Goal: Transaction & Acquisition: Purchase product/service

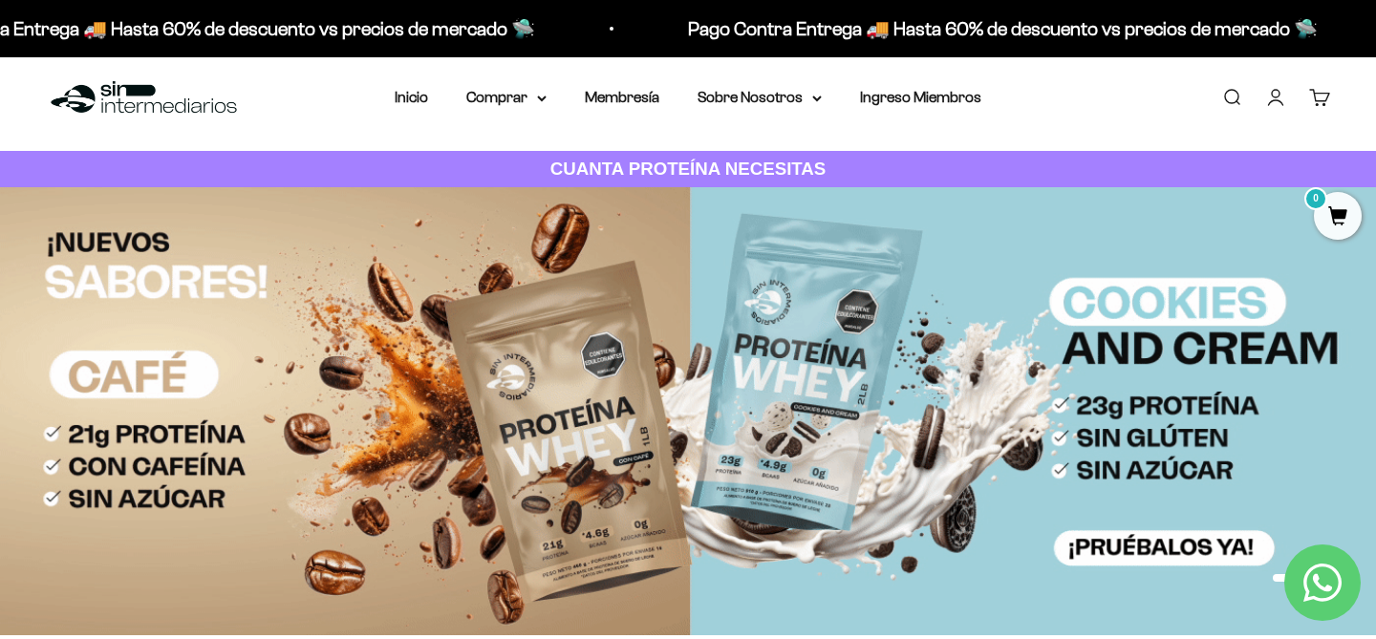
scroll to position [13, 0]
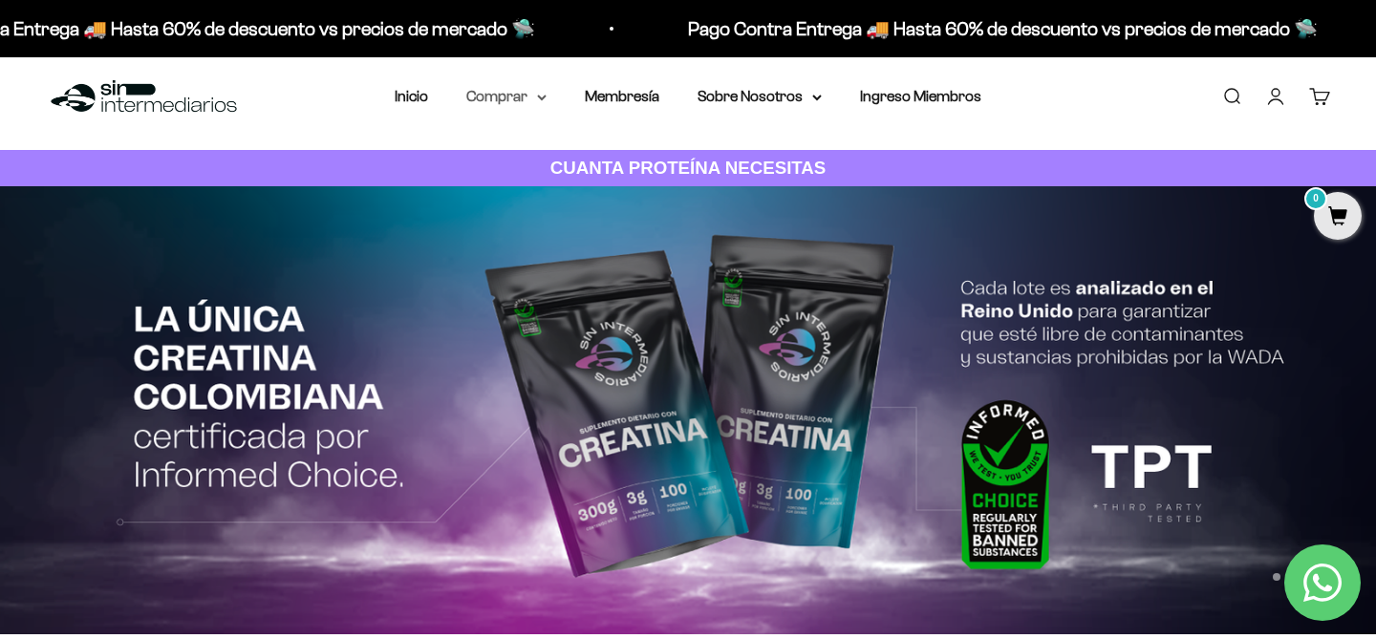
click at [531, 93] on summary "Comprar" at bounding box center [506, 96] width 80 height 25
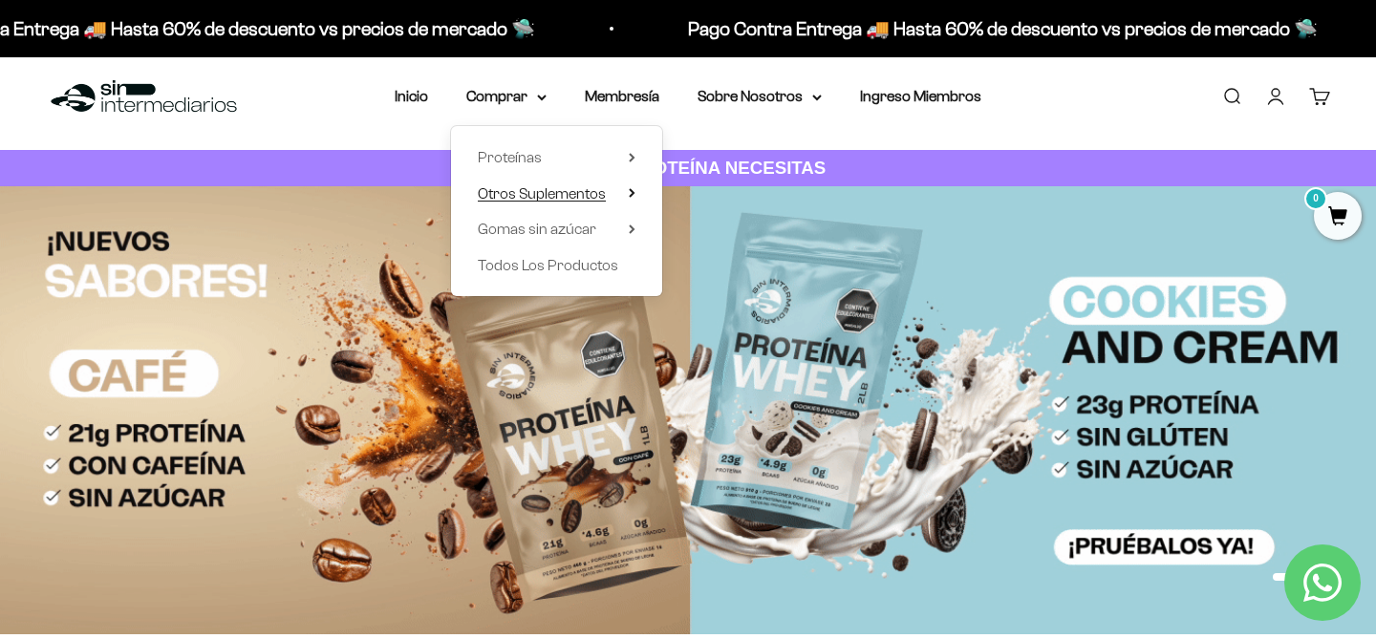
click at [544, 187] on span "Otros Suplementos" at bounding box center [542, 193] width 128 height 16
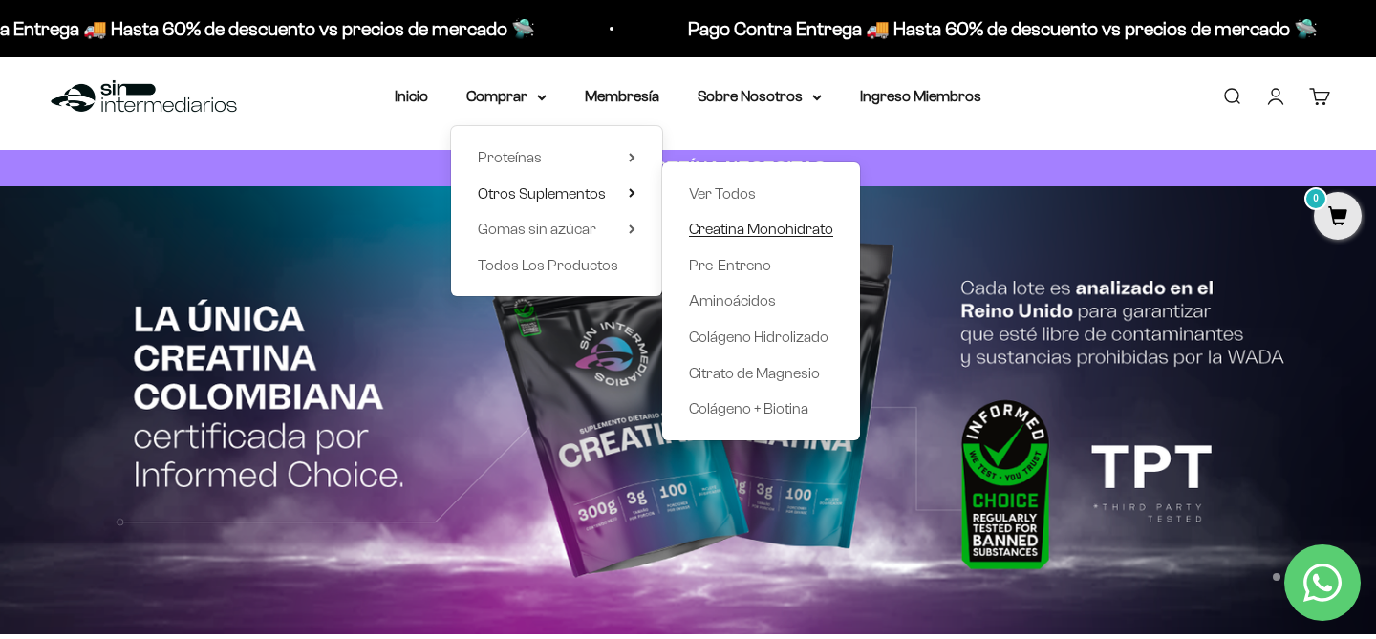
click at [764, 228] on span "Creatina Monohidrato" at bounding box center [761, 229] width 144 height 16
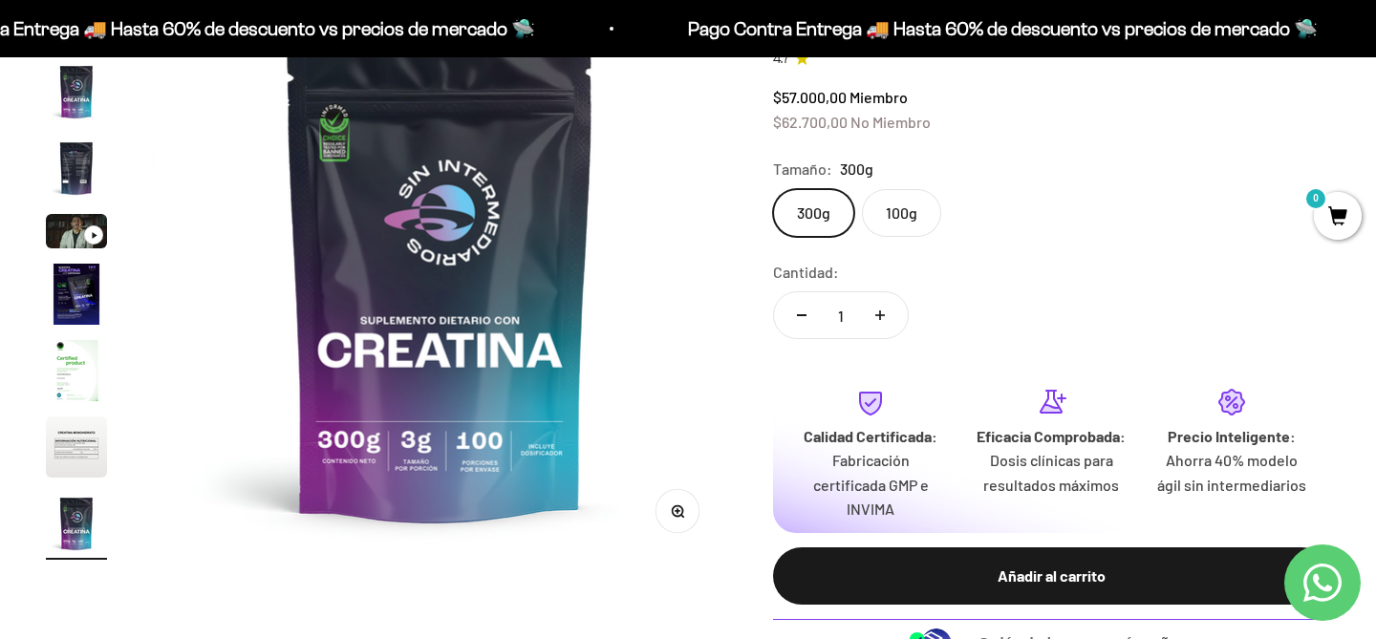
scroll to position [256, 0]
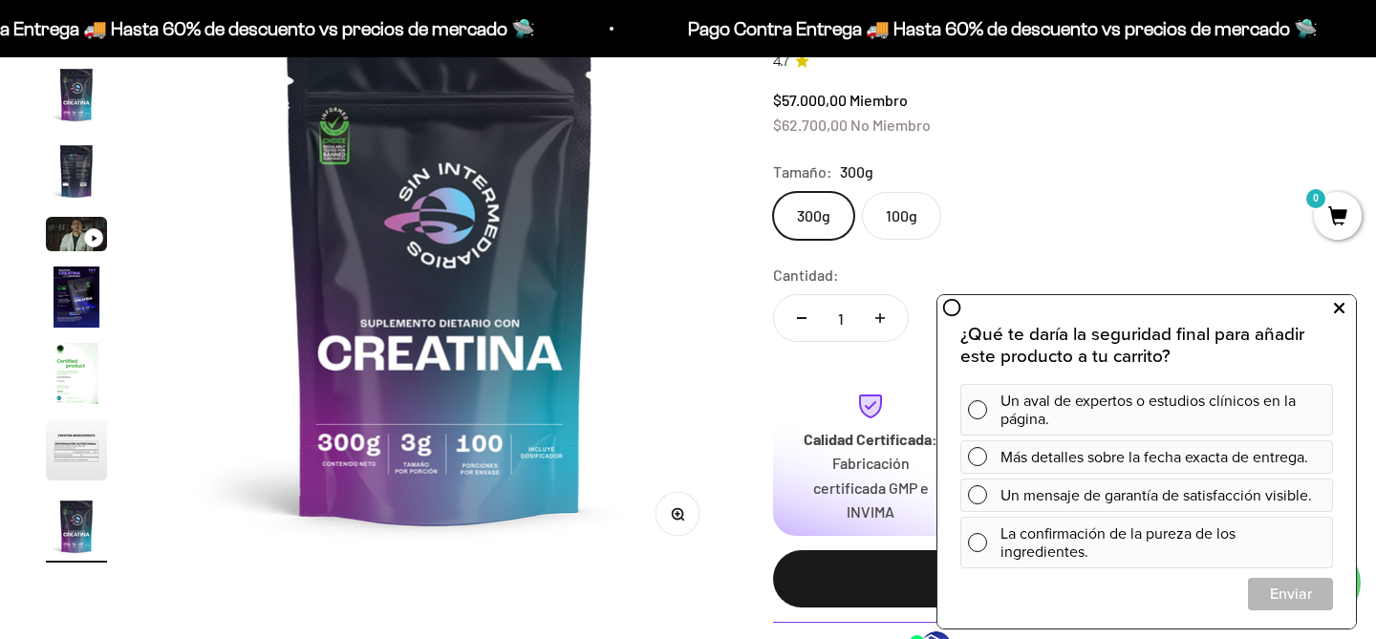
click at [1346, 308] on button at bounding box center [1339, 308] width 34 height 31
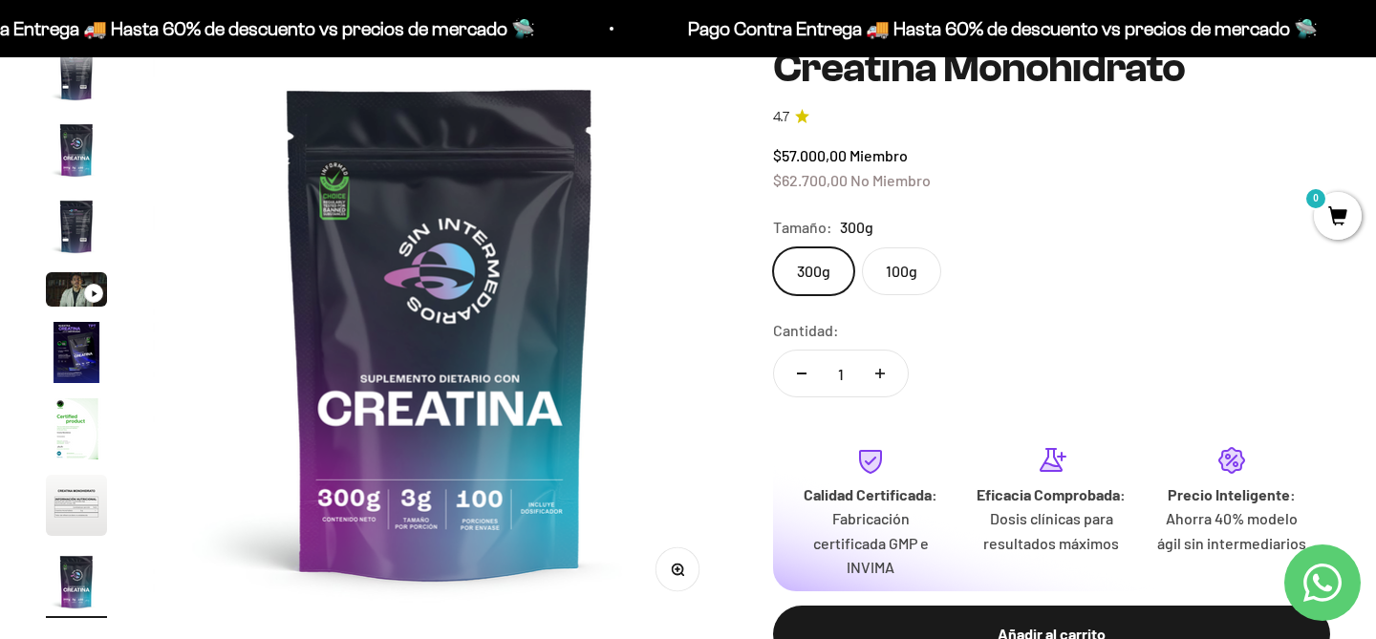
scroll to position [199, 0]
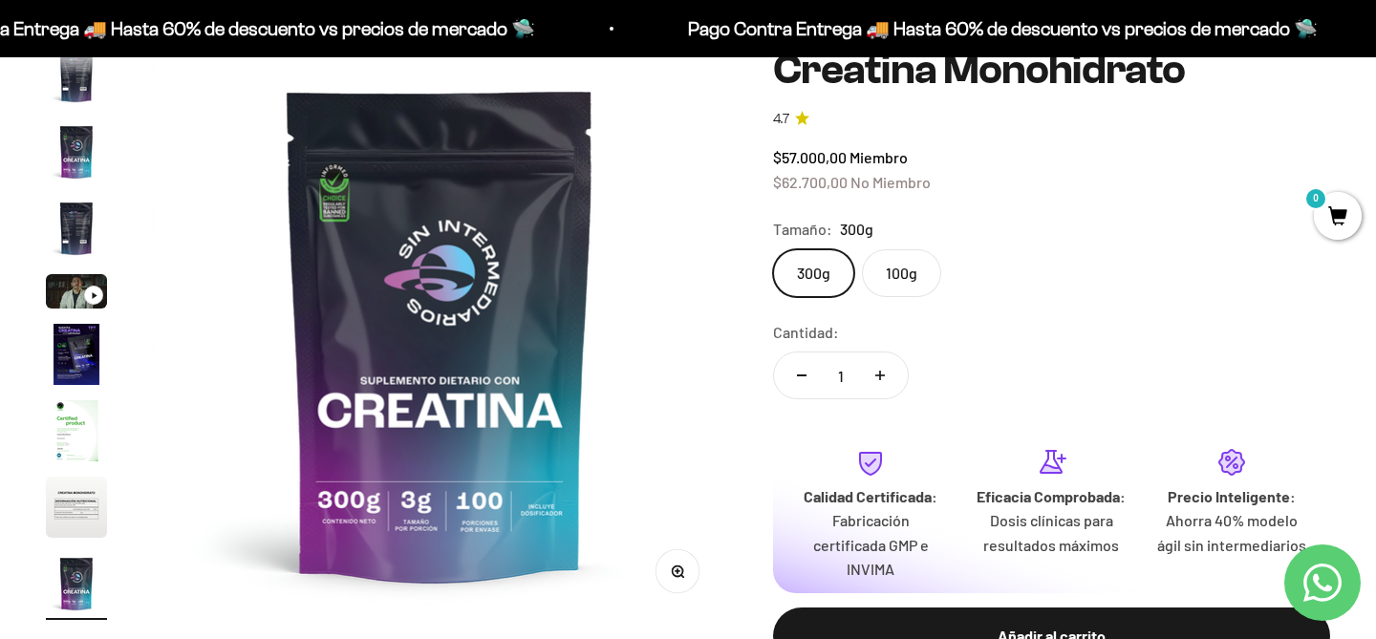
click at [876, 279] on label "100g" at bounding box center [901, 273] width 79 height 48
click at [773, 249] on input "100g" at bounding box center [772, 249] width 1 height 1
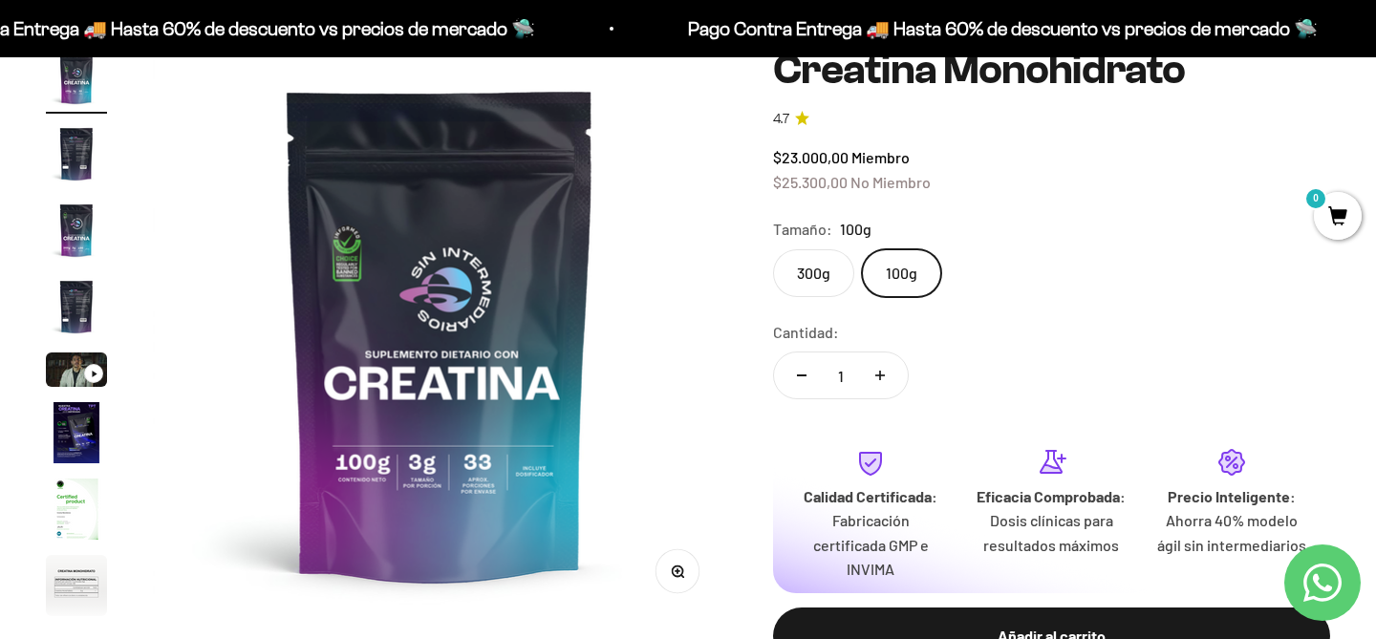
click at [821, 273] on label "300g" at bounding box center [813, 273] width 81 height 48
click at [773, 249] on input "300g" at bounding box center [772, 249] width 1 height 1
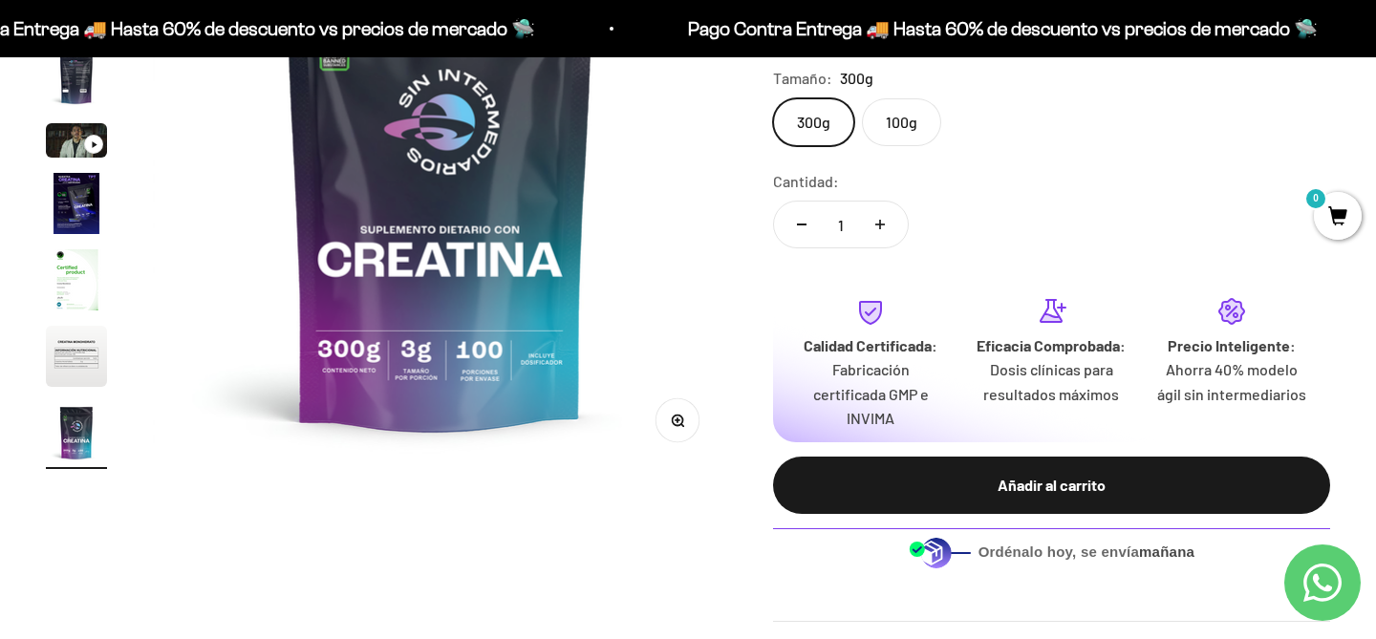
scroll to position [422, 0]
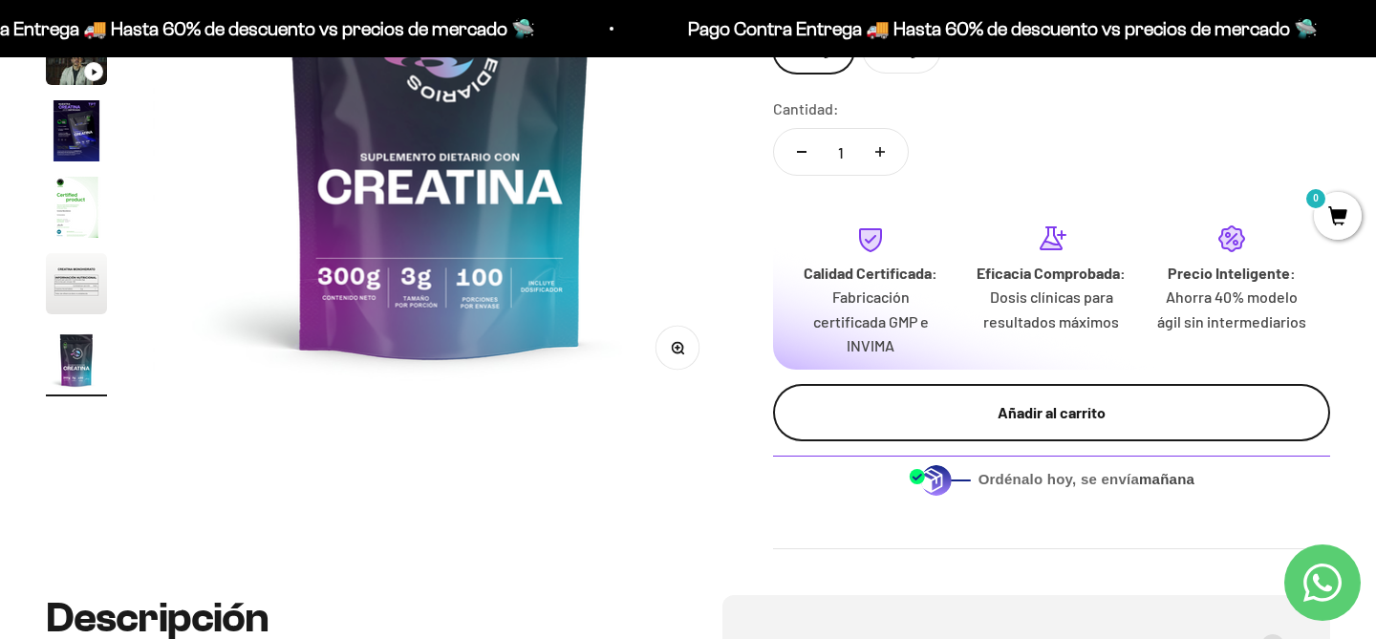
click at [1048, 421] on div "Añadir al carrito" at bounding box center [1051, 412] width 481 height 25
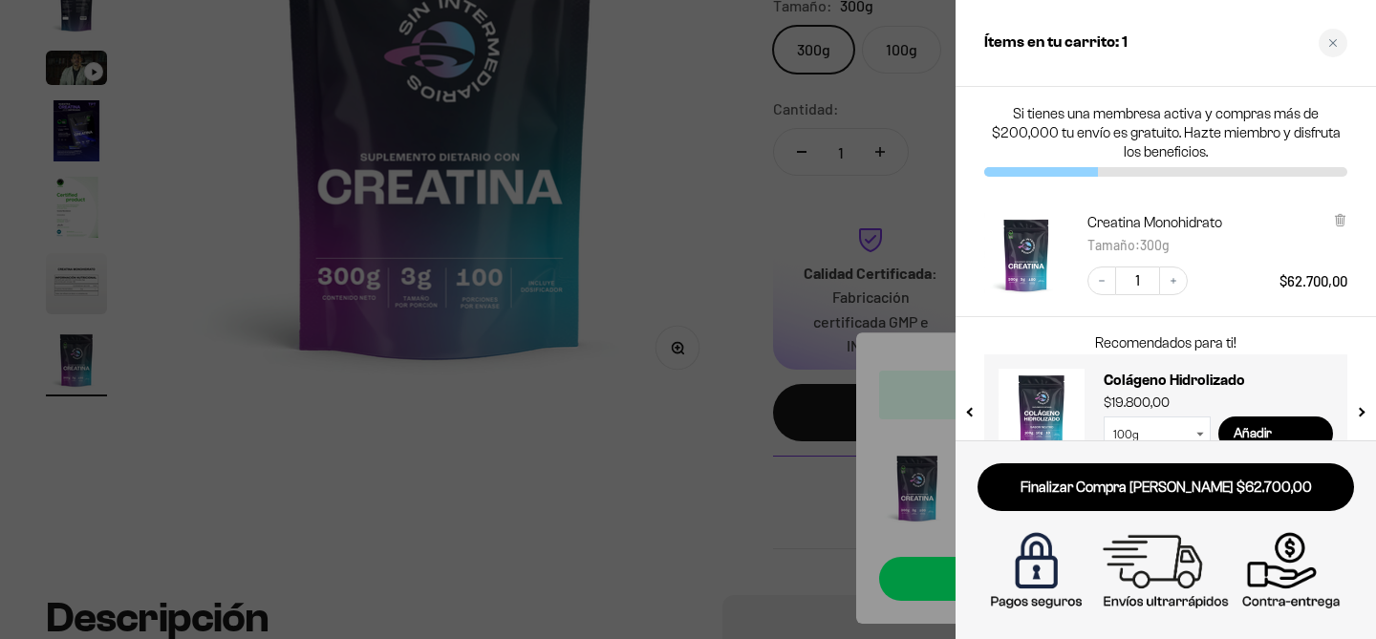
click at [709, 491] on div at bounding box center [688, 319] width 1376 height 639
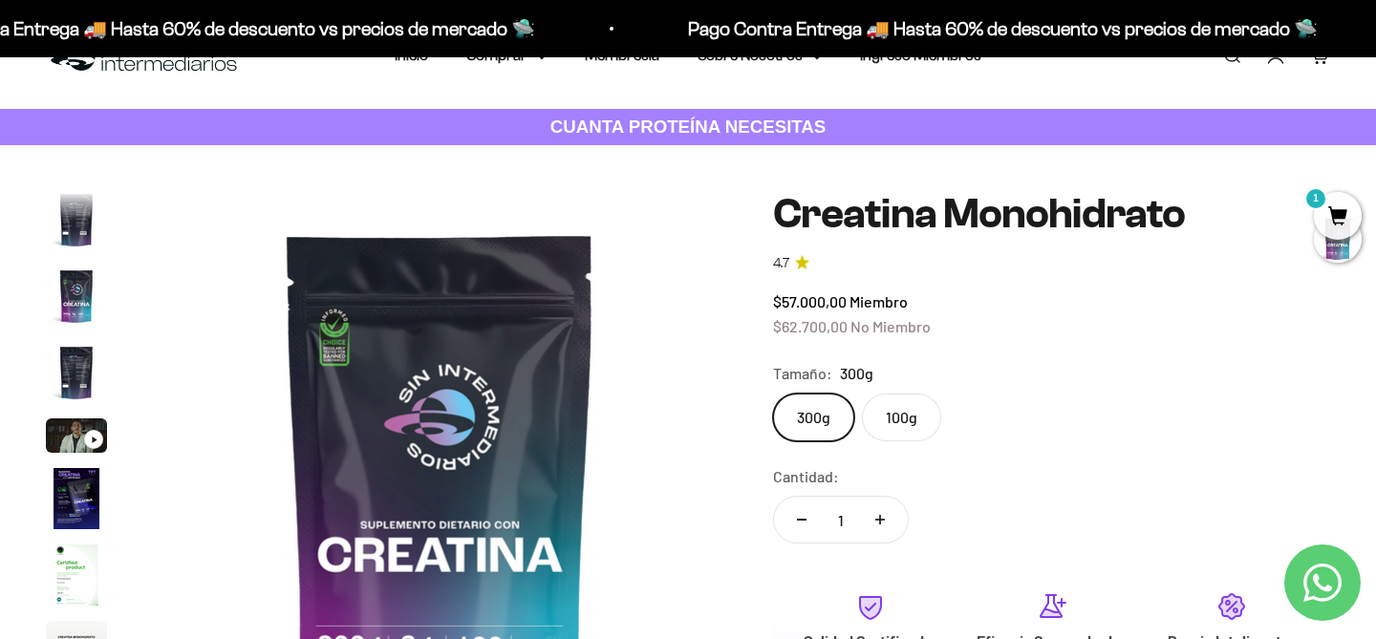
scroll to position [0, 0]
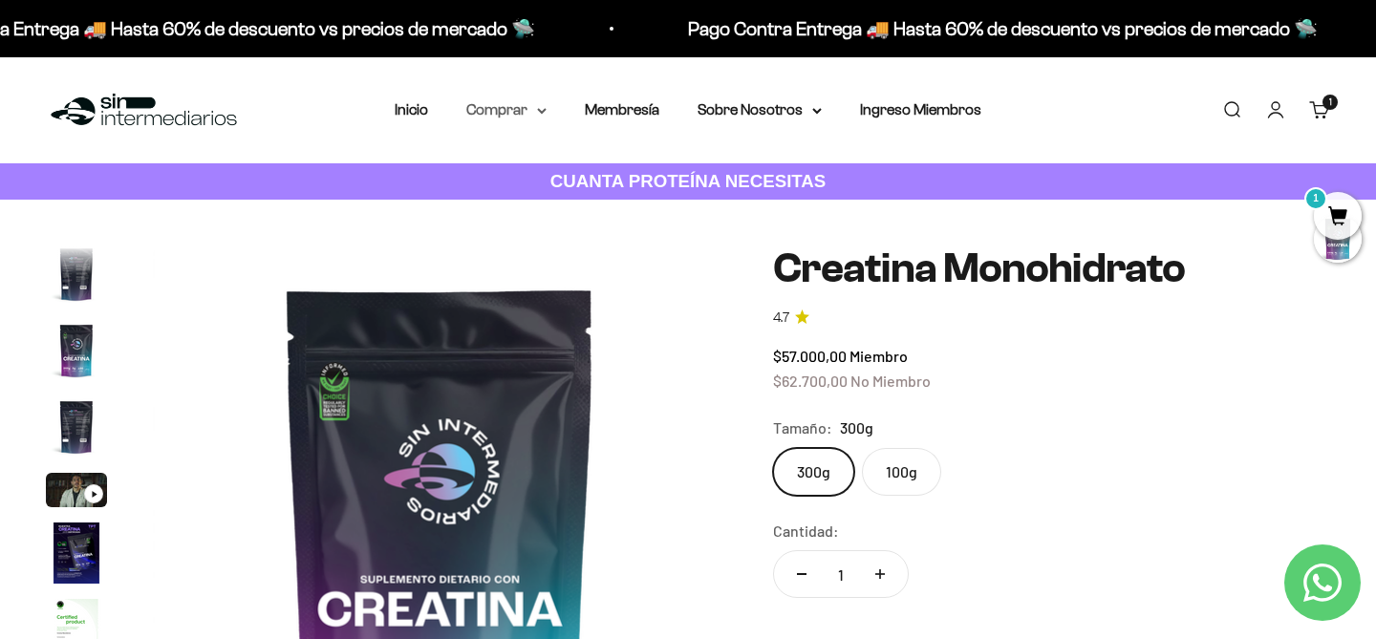
click at [524, 110] on summary "Comprar" at bounding box center [506, 109] width 80 height 25
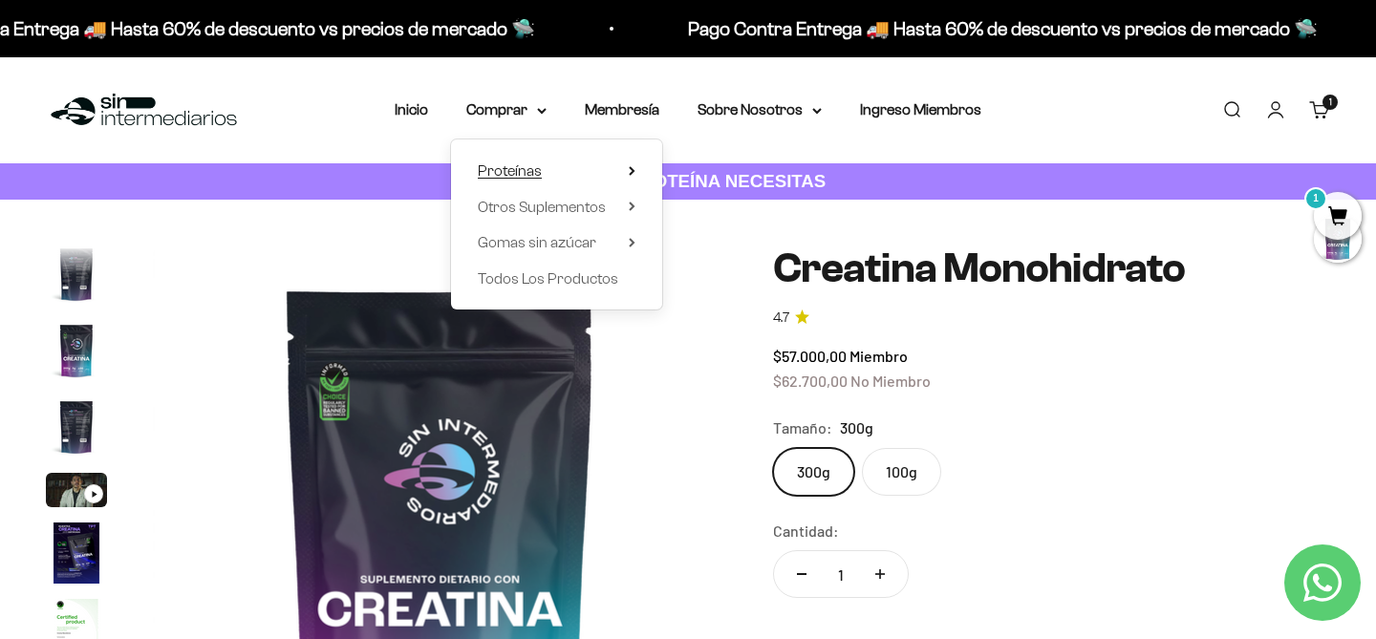
click at [522, 166] on span "Proteínas" at bounding box center [510, 170] width 64 height 16
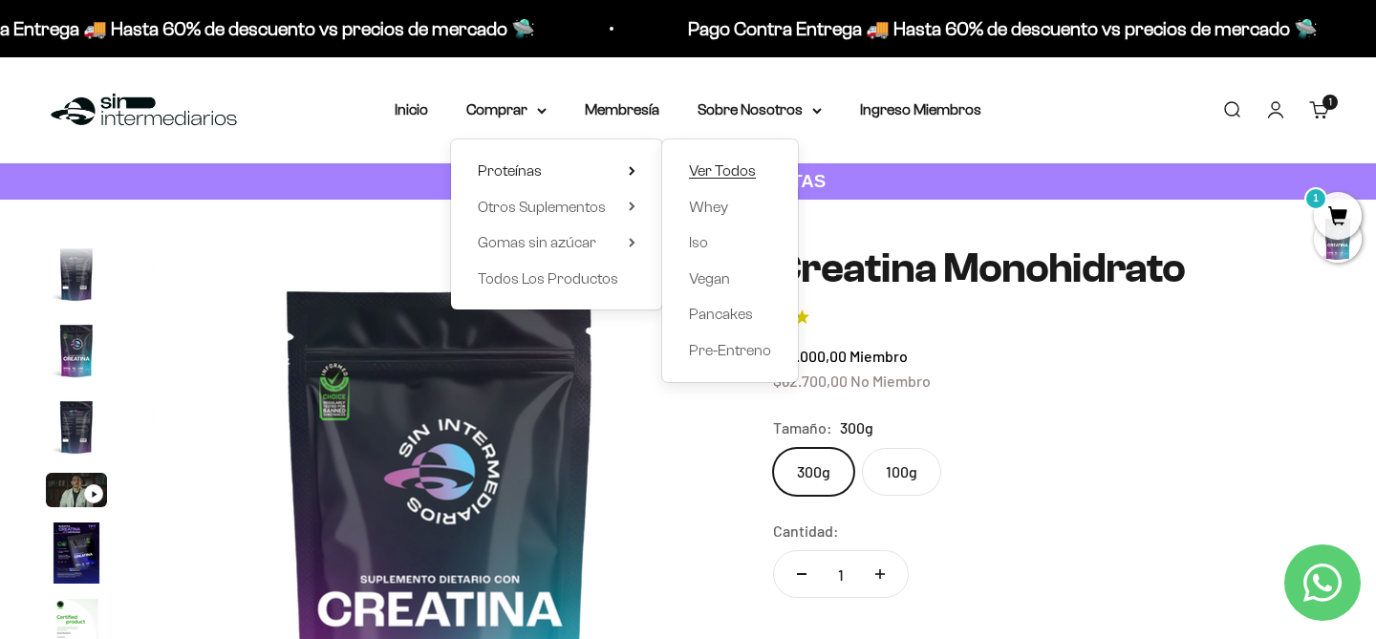
click at [742, 164] on span "Ver Todos" at bounding box center [722, 170] width 67 height 16
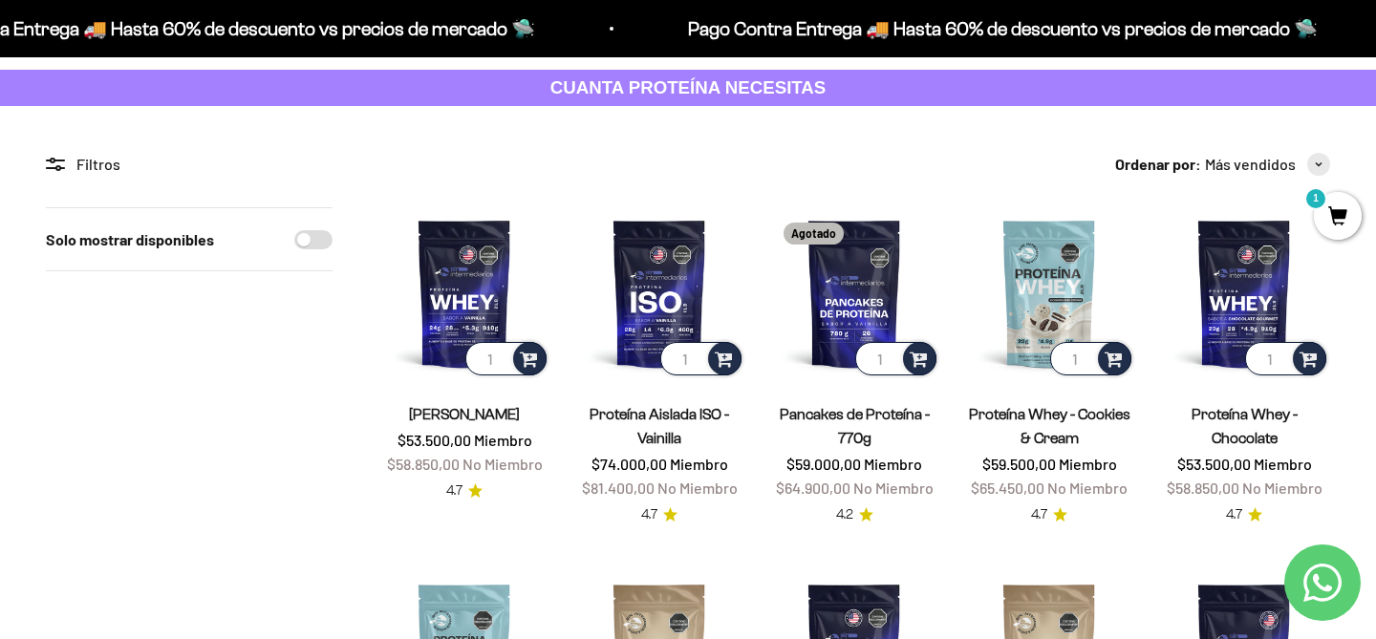
scroll to position [62, 0]
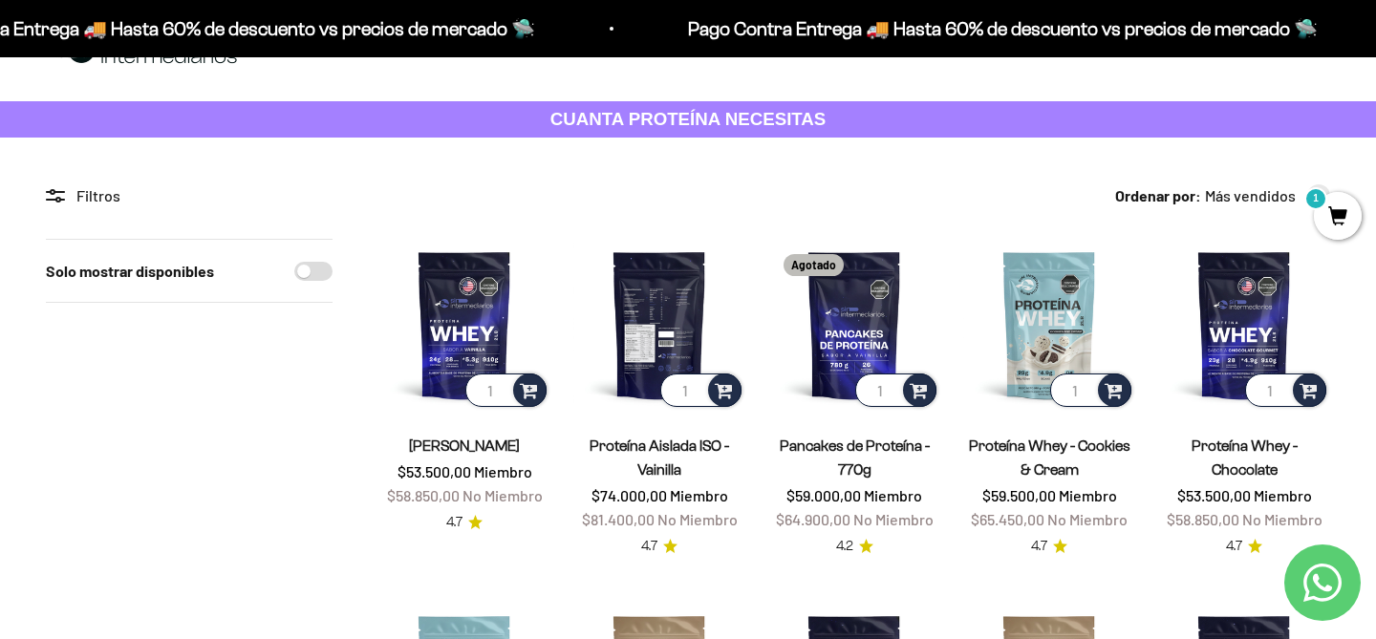
click at [681, 340] on img at bounding box center [659, 325] width 172 height 172
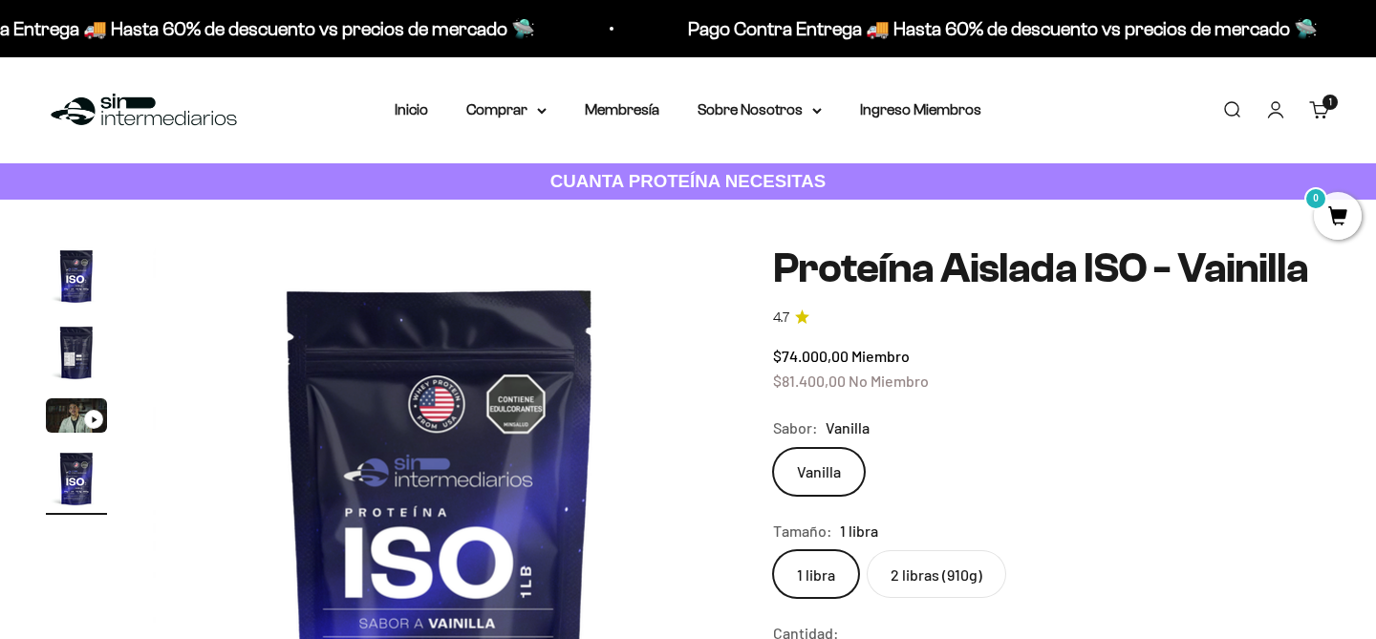
scroll to position [226, 0]
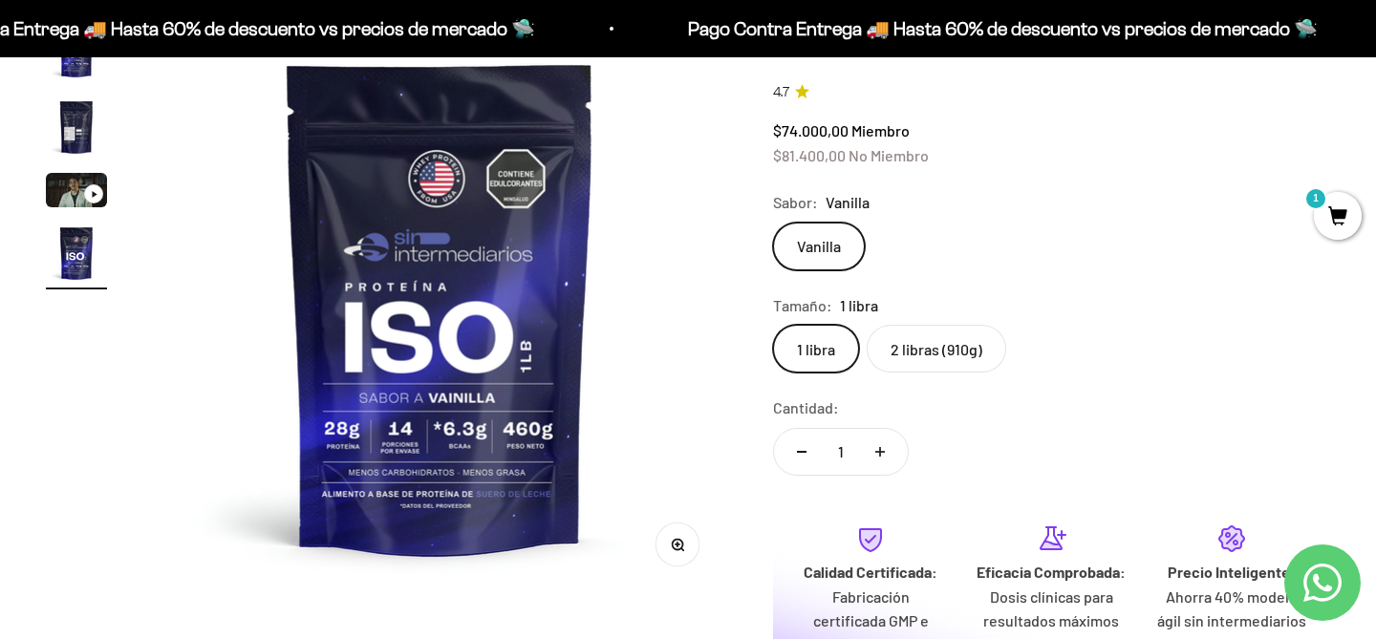
click at [949, 354] on label "2 libras (910g)" at bounding box center [937, 349] width 140 height 48
click at [773, 325] on input "2 libras (910g)" at bounding box center [772, 324] width 1 height 1
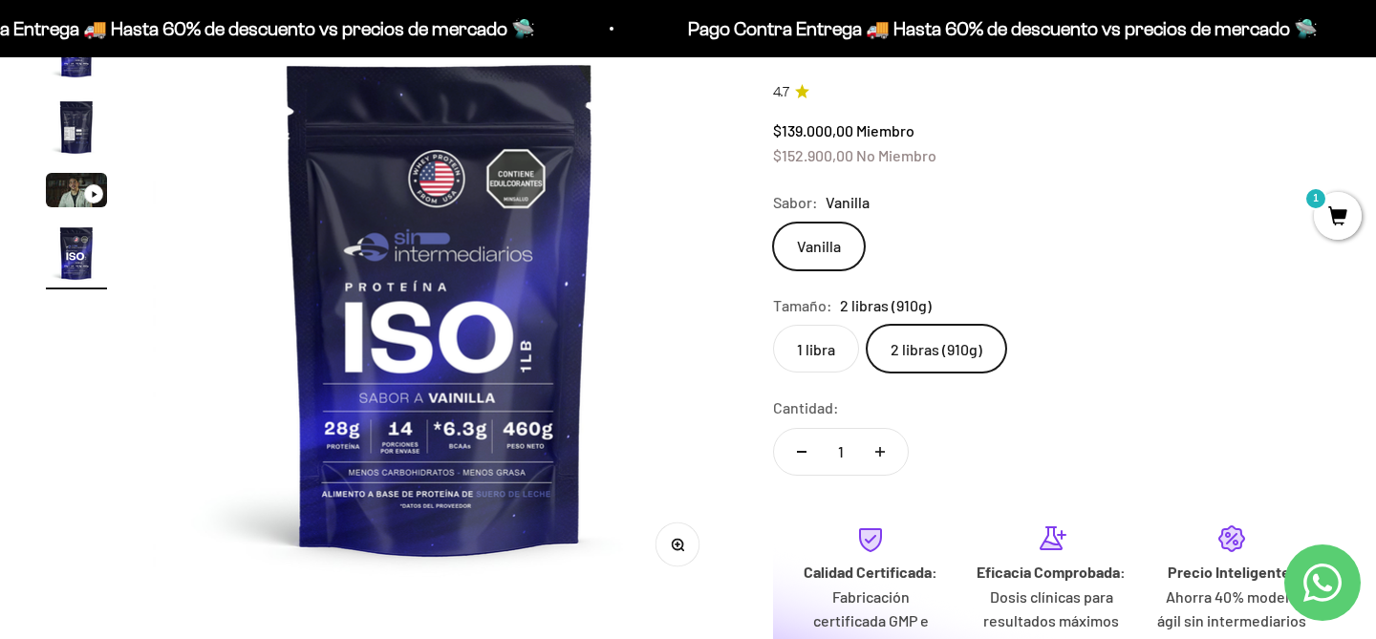
click at [822, 353] on label "1 libra" at bounding box center [816, 349] width 86 height 48
click at [773, 325] on input "1 libra" at bounding box center [772, 324] width 1 height 1
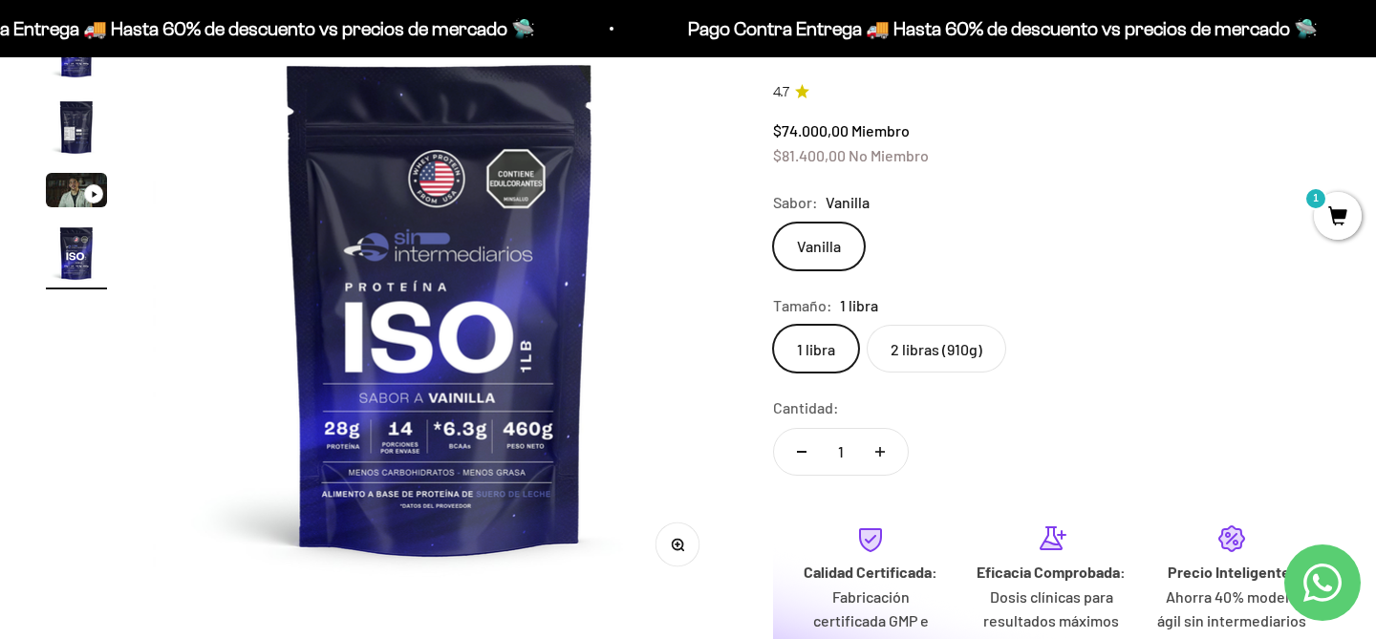
click at [908, 343] on label "2 libras (910g)" at bounding box center [937, 349] width 140 height 48
click at [773, 325] on input "2 libras (910g)" at bounding box center [772, 324] width 1 height 1
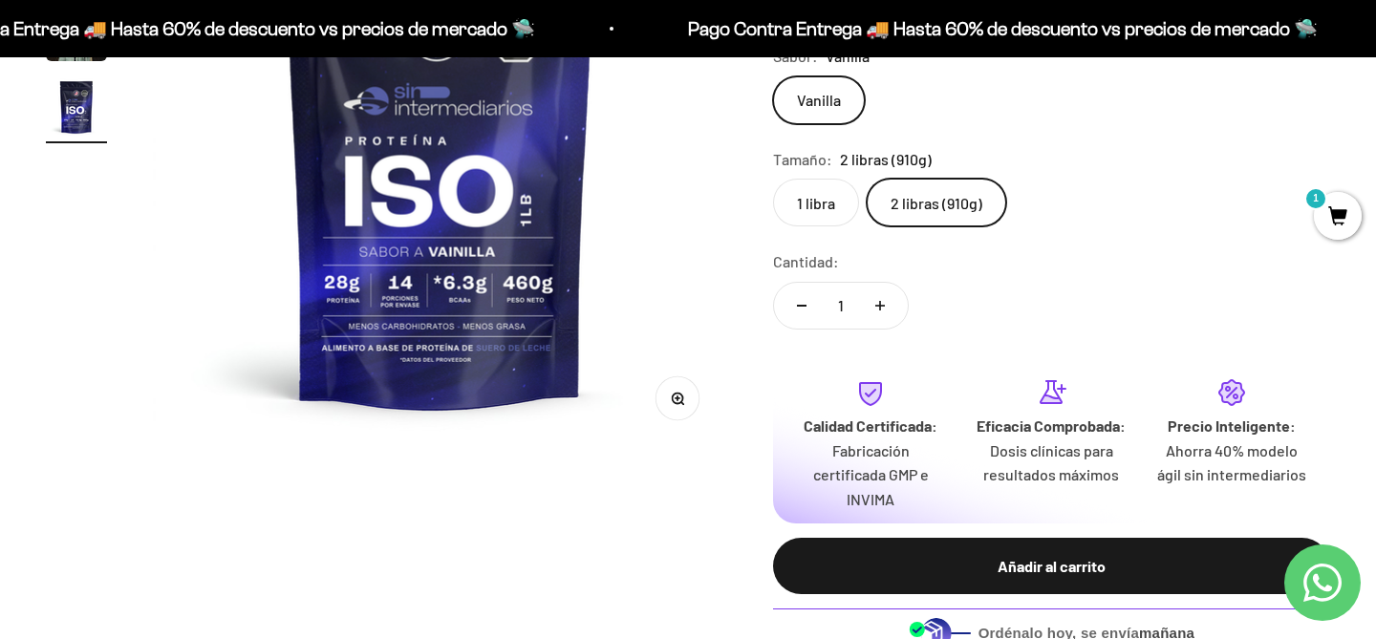
scroll to position [415, 0]
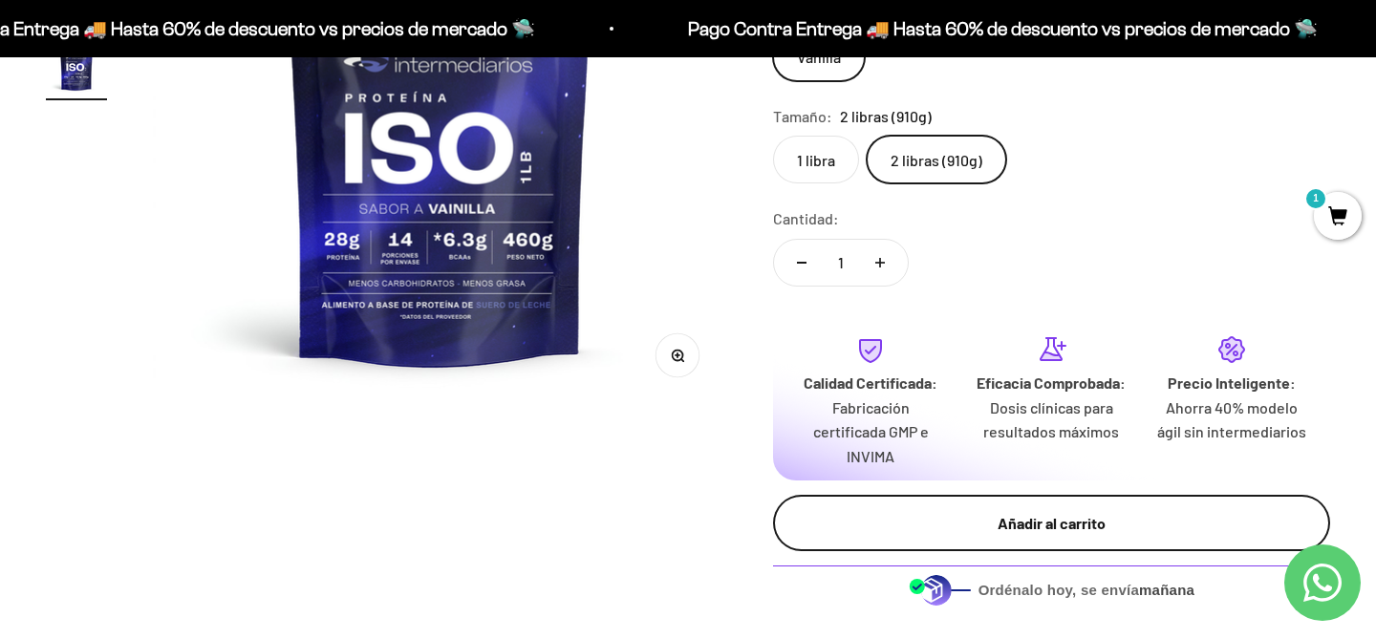
click at [1041, 516] on div "Añadir al carrito" at bounding box center [1051, 523] width 481 height 25
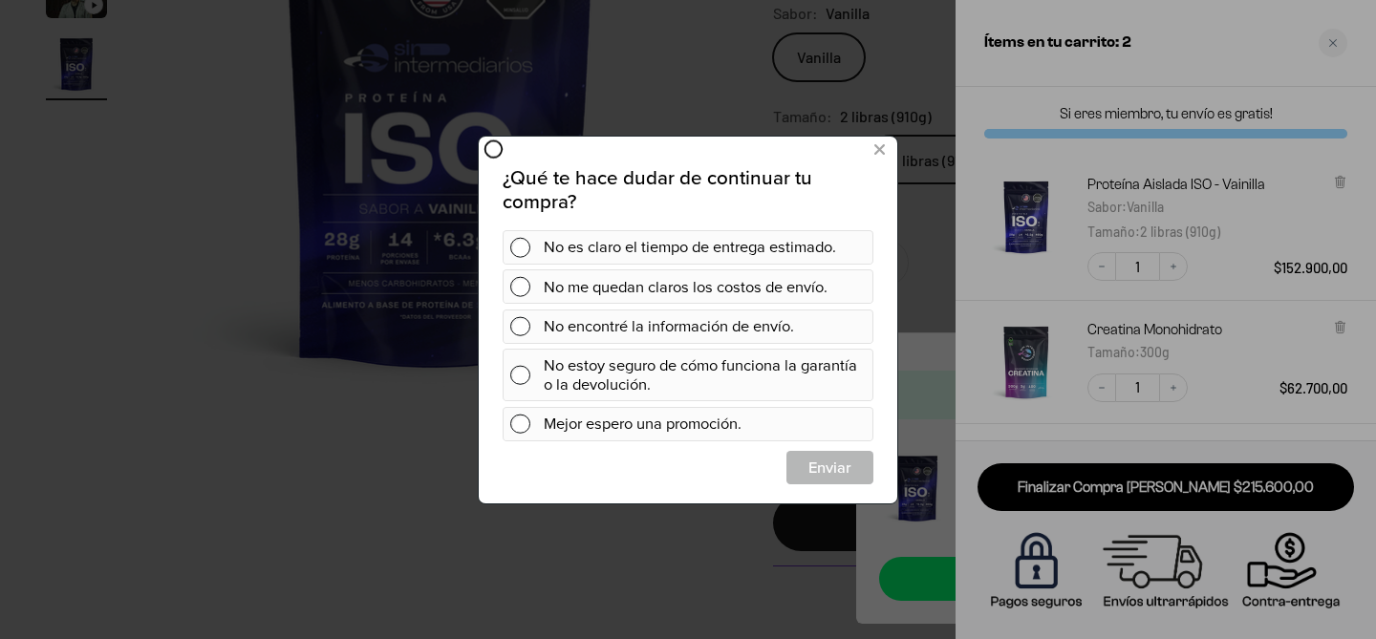
scroll to position [0, 0]
click at [876, 149] on icon at bounding box center [880, 150] width 11 height 26
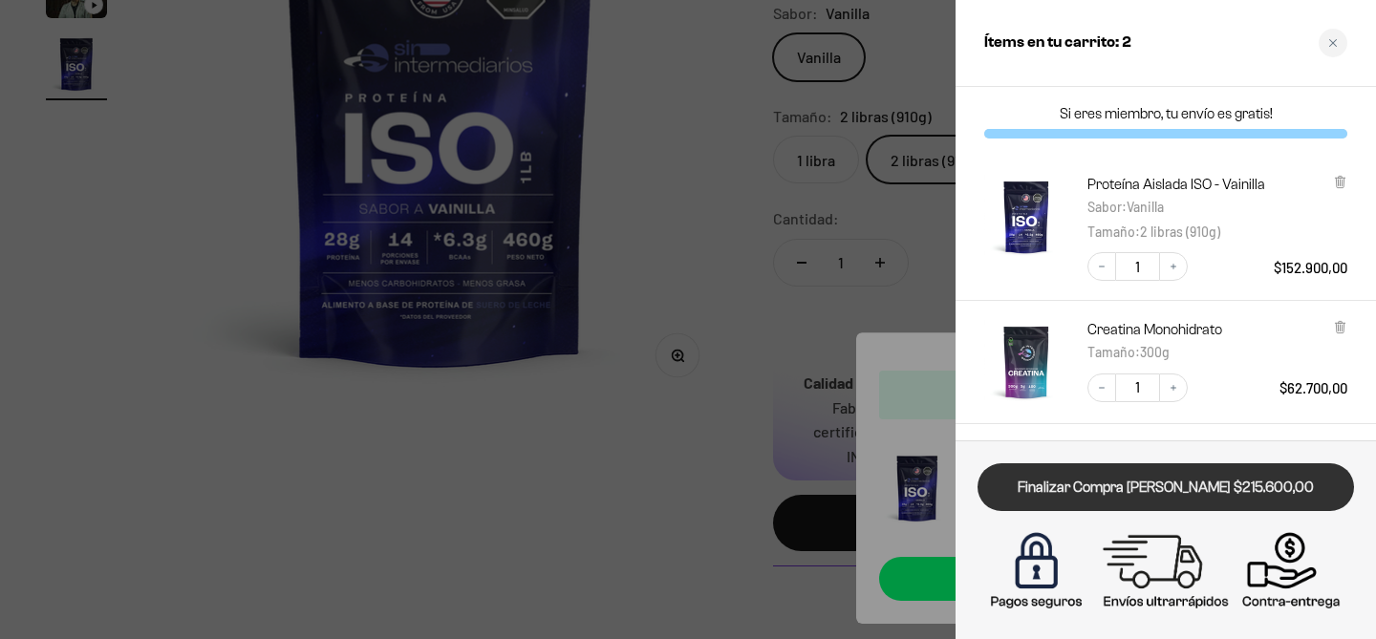
click at [1168, 486] on link "Finalizar Compra Segura $215.600,00" at bounding box center [1166, 488] width 377 height 49
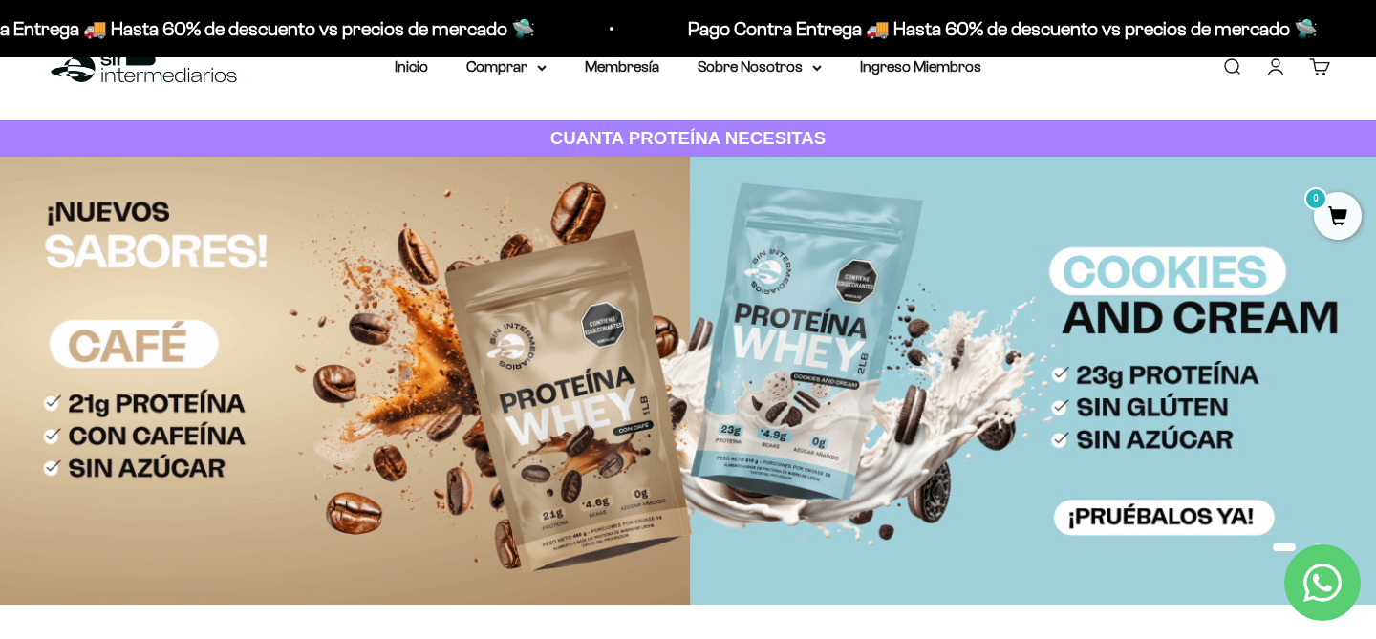
scroll to position [38, 0]
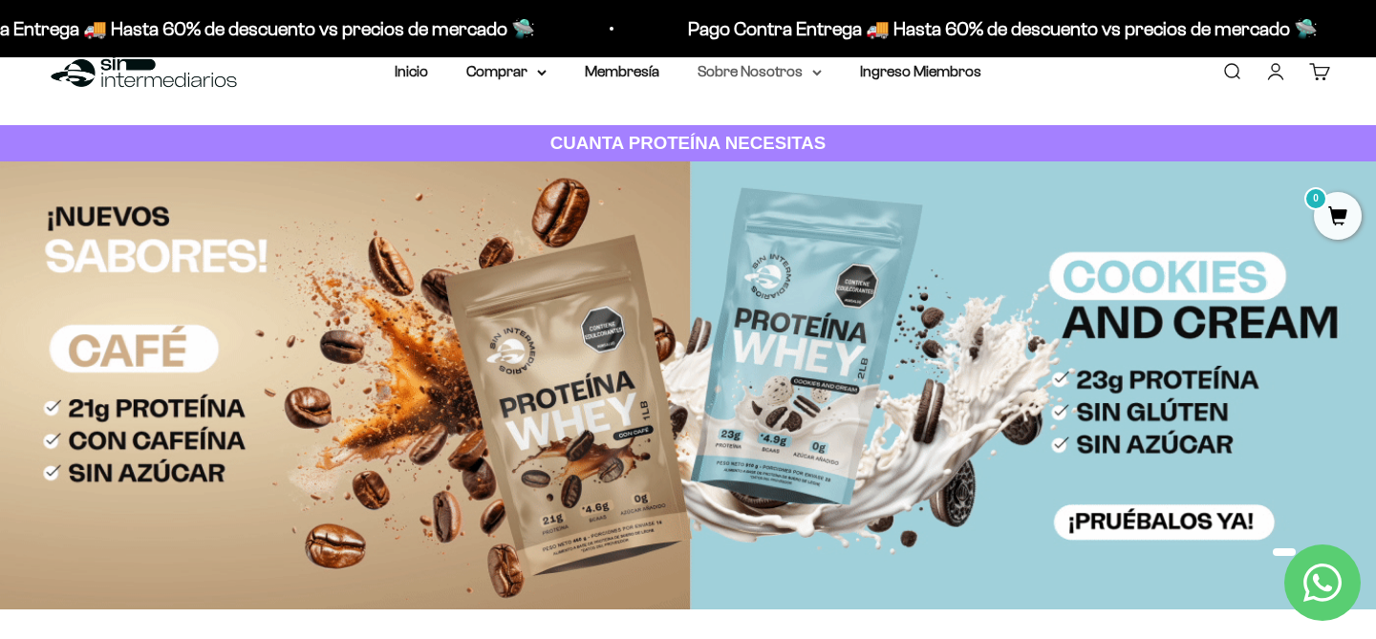
click at [768, 79] on summary "Sobre Nosotros" at bounding box center [760, 71] width 124 height 25
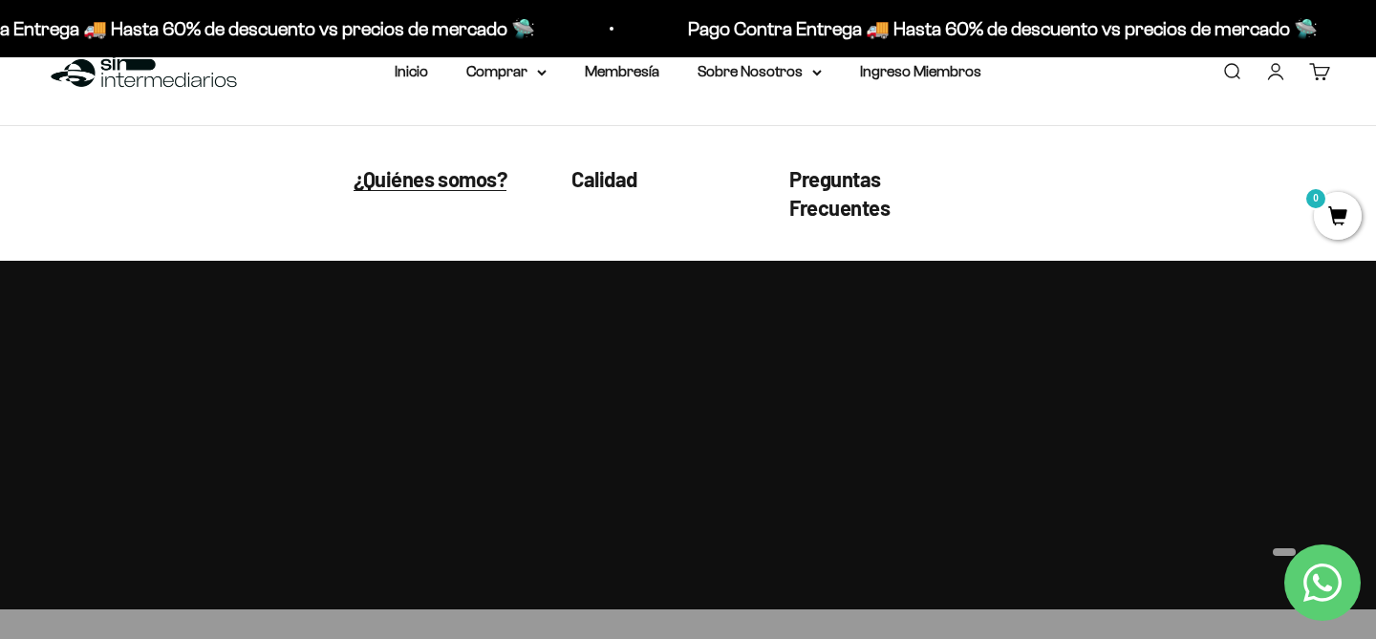
click at [435, 186] on span "¿Quiénes somos?" at bounding box center [430, 178] width 153 height 25
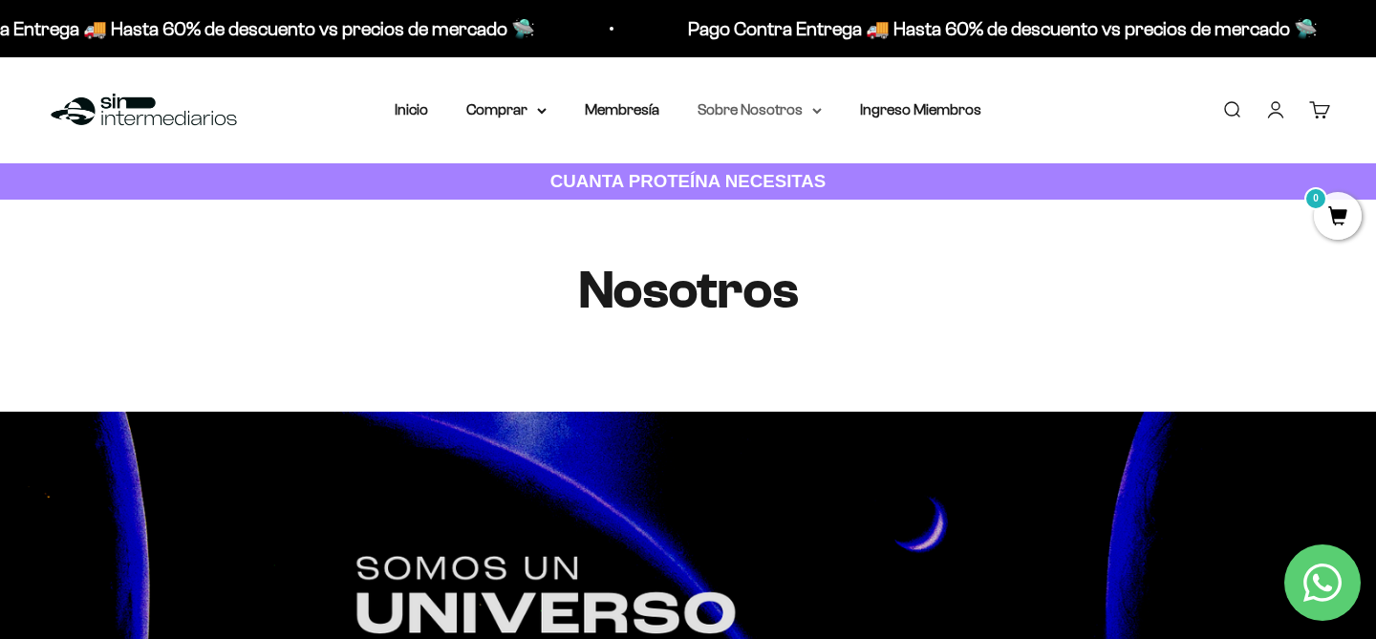
click at [754, 111] on summary "Sobre Nosotros" at bounding box center [760, 109] width 124 height 25
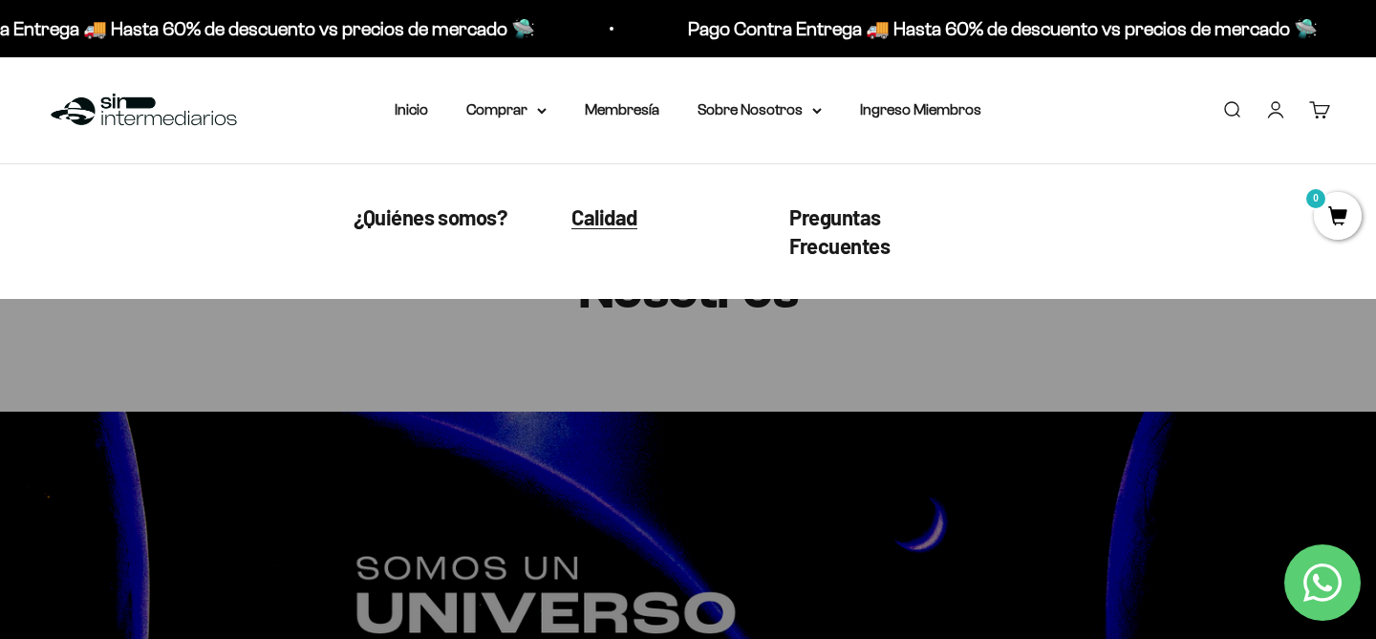
click at [616, 212] on span "Calidad" at bounding box center [605, 217] width 66 height 25
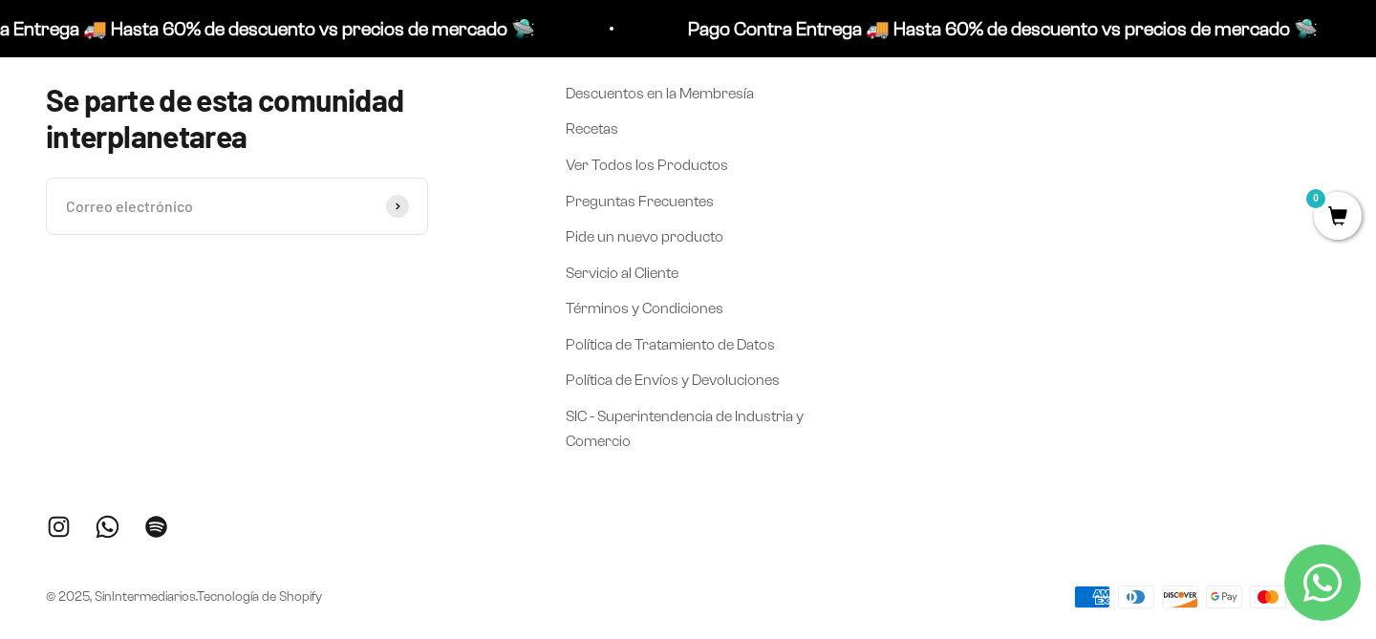
scroll to position [2745, 0]
